Goal: Find specific page/section: Find specific page/section

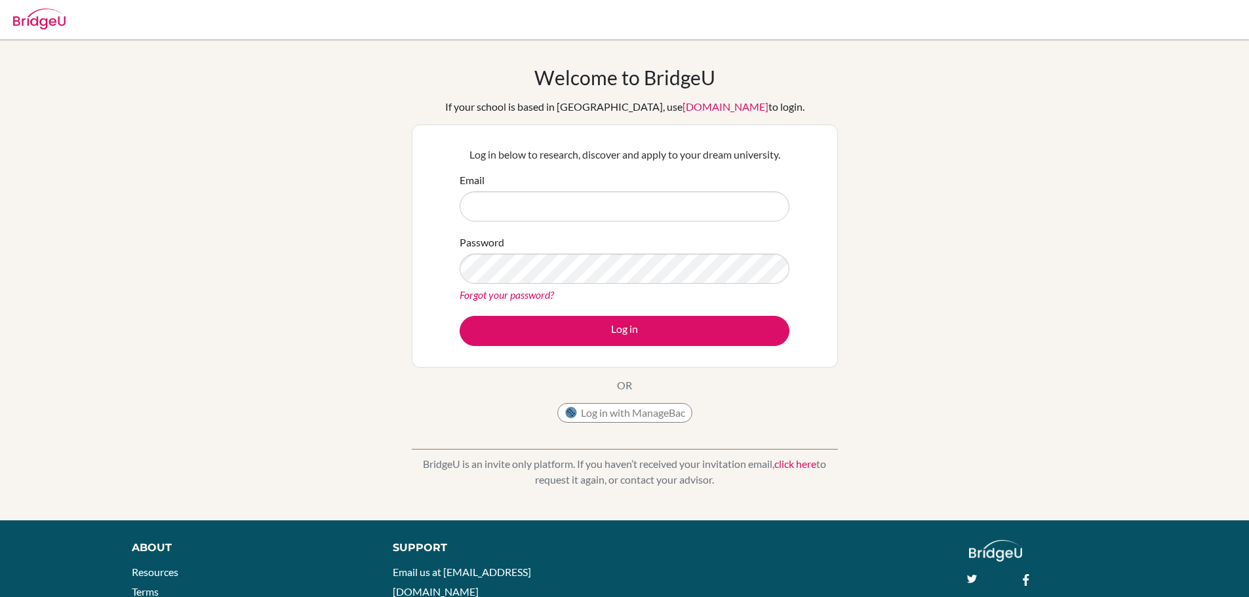
click at [557, 214] on input "Email" at bounding box center [624, 206] width 330 height 30
type input "[EMAIL_ADDRESS][DOMAIN_NAME]"
click at [459, 316] on button "Log in" at bounding box center [624, 331] width 330 height 30
drag, startPoint x: 502, startPoint y: 416, endPoint x: 499, endPoint y: 376, distance: 40.7
click at [501, 400] on div "Welcome to BridgeU If your school is based in China, use app.bridge-u.com.cn to…" at bounding box center [625, 248] width 426 height 364
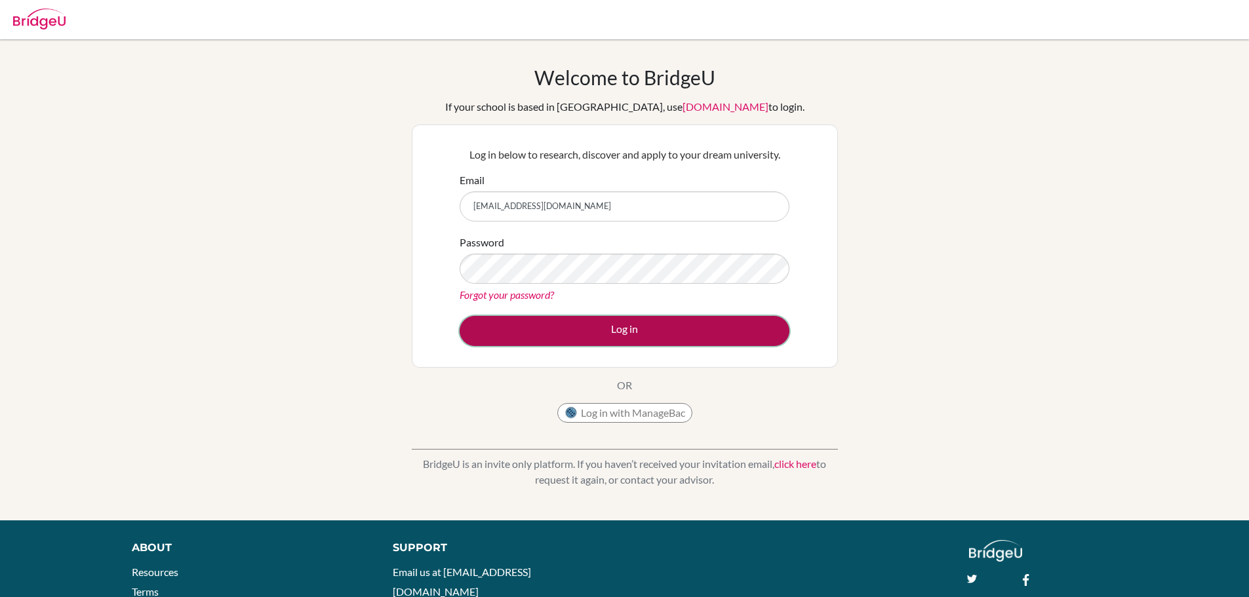
click at [521, 324] on button "Log in" at bounding box center [624, 331] width 330 height 30
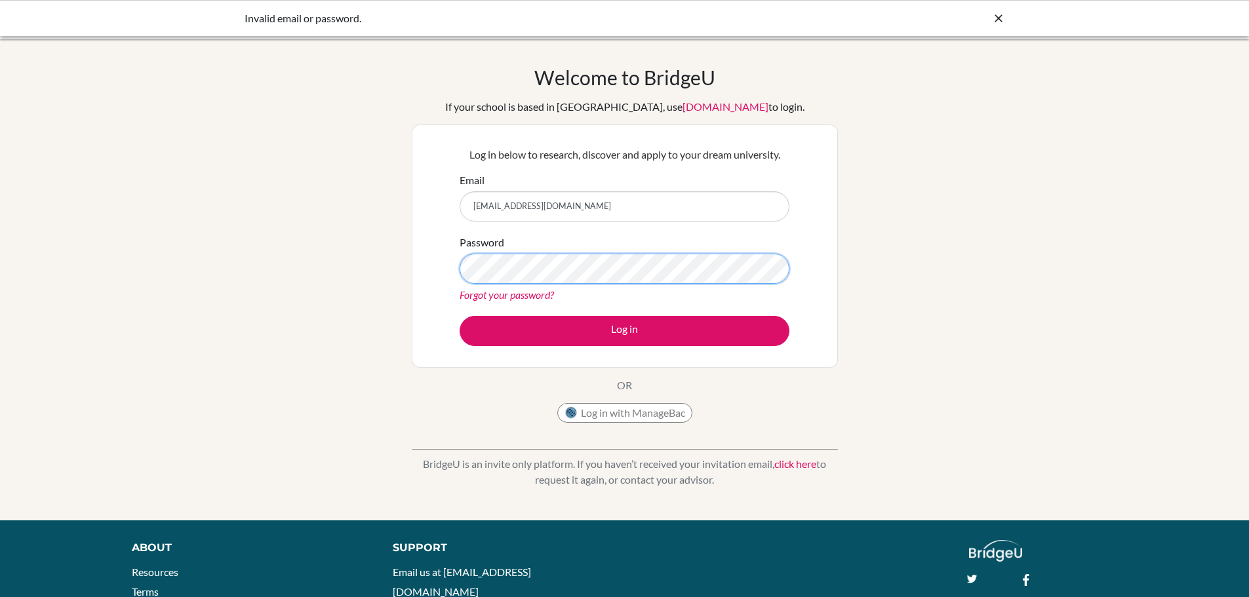
click at [459, 316] on button "Log in" at bounding box center [624, 331] width 330 height 30
click at [594, 361] on div "Log in below to research, discover and apply to your dream university. Email [E…" at bounding box center [625, 246] width 426 height 243
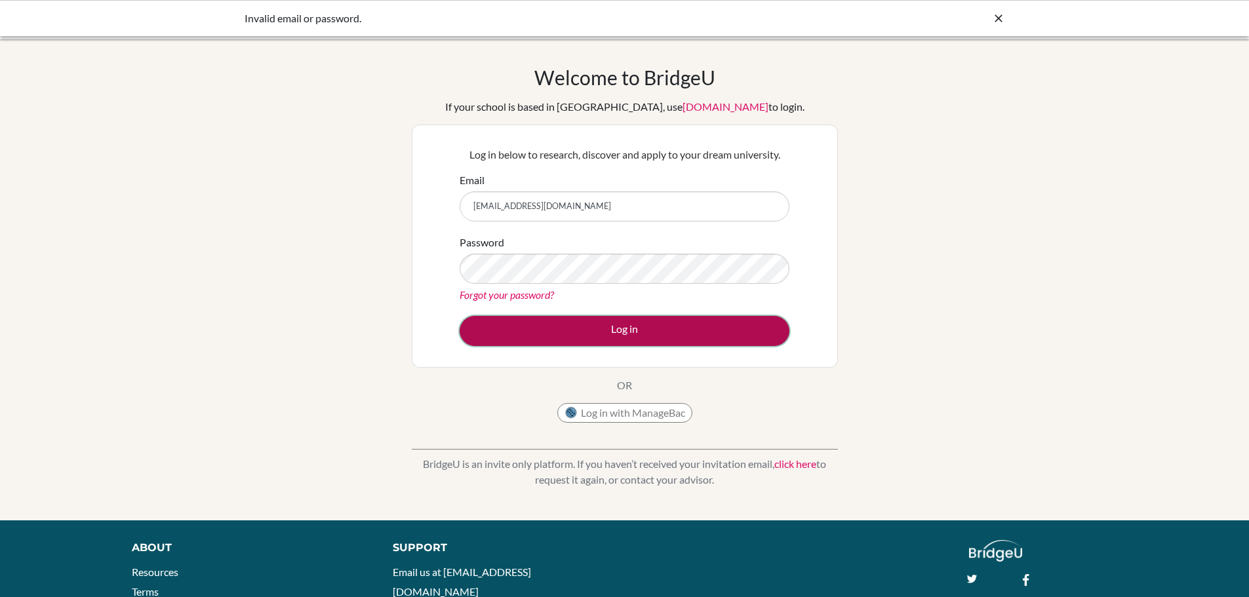
click at [625, 324] on button "Log in" at bounding box center [624, 331] width 330 height 30
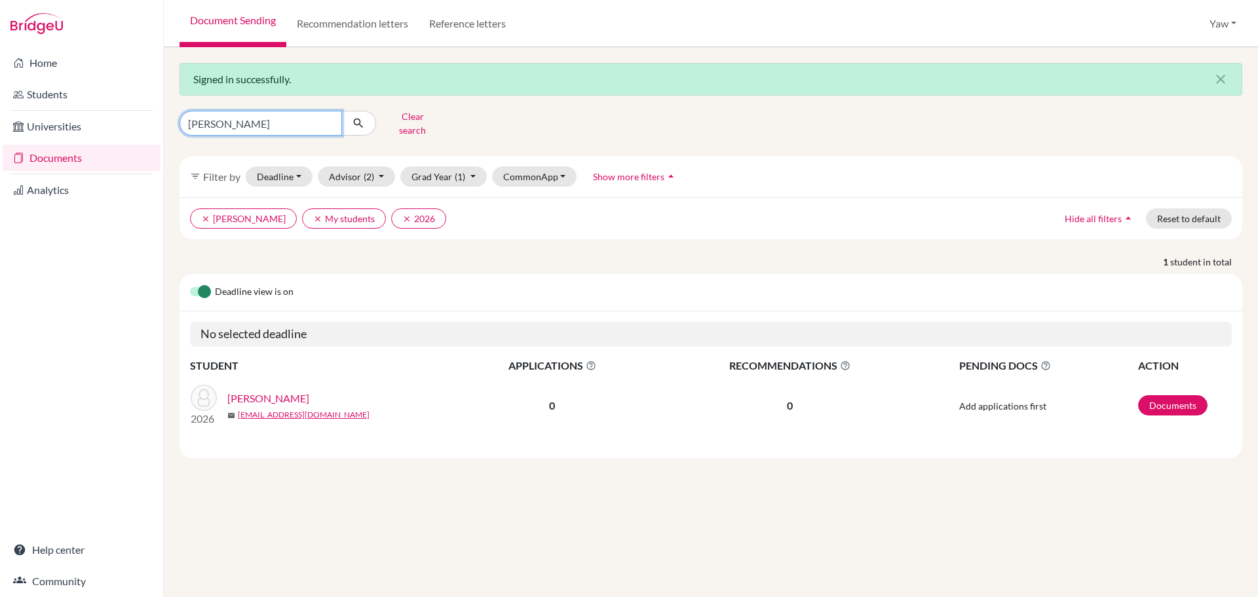
click at [328, 116] on input "Kevin" at bounding box center [261, 123] width 163 height 25
type input "aseda"
click button "submit" at bounding box center [358, 123] width 35 height 25
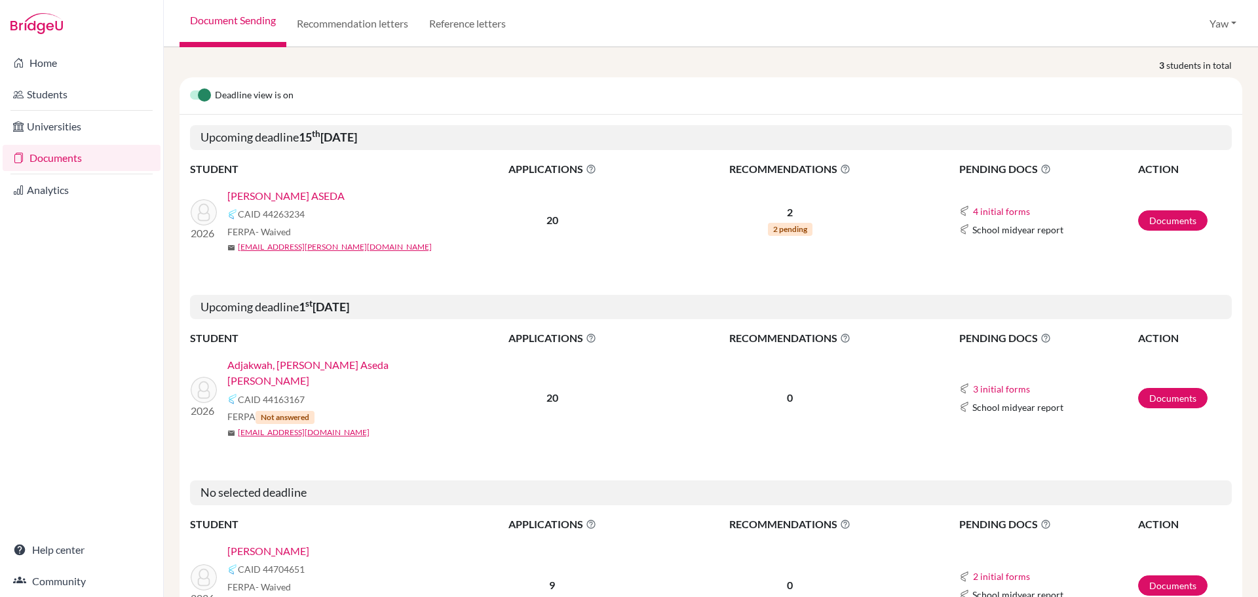
scroll to position [246, 0]
